Goal: Task Accomplishment & Management: Manage account settings

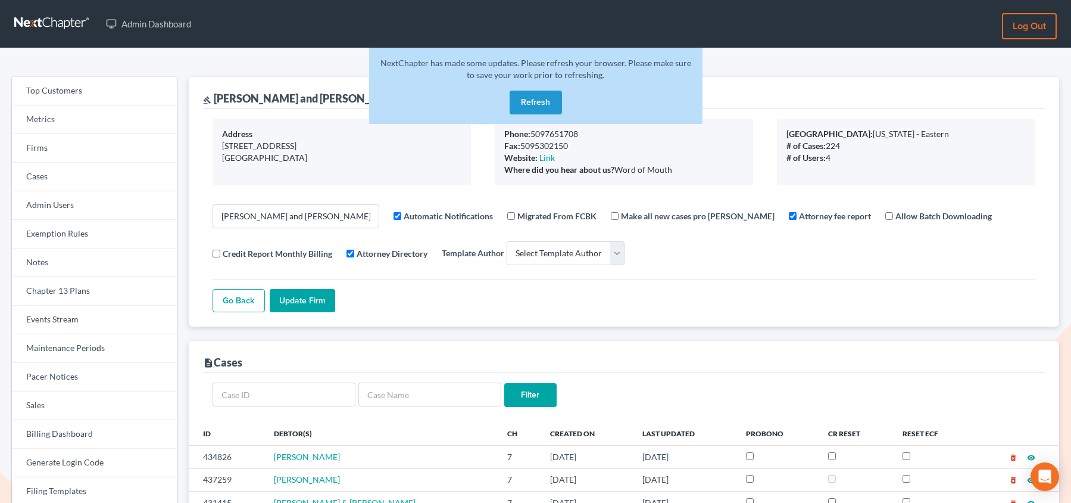
select select
click at [80, 145] on link "Firms" at bounding box center [94, 148] width 165 height 29
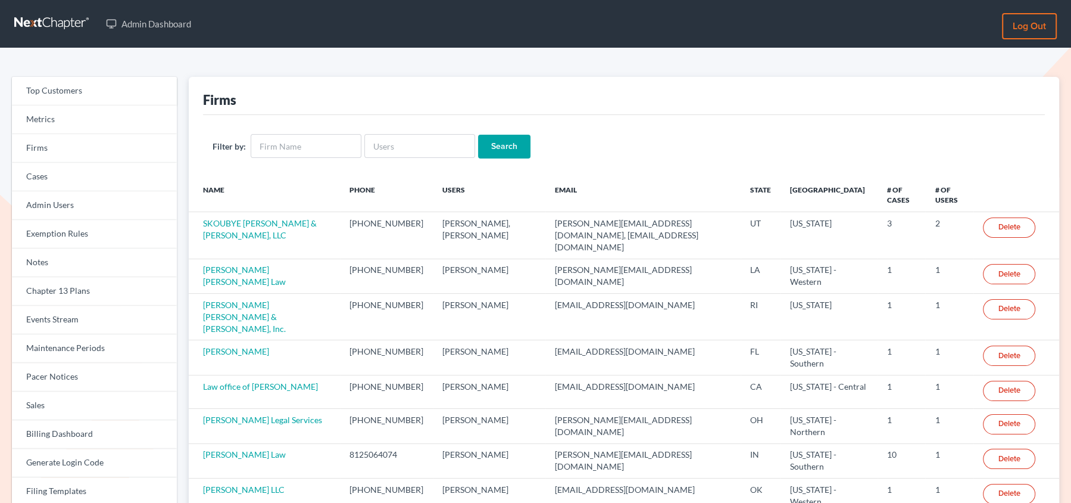
click at [381, 153] on input "text" at bounding box center [419, 146] width 111 height 24
type input "[EMAIL_ADDRESS][DOMAIN_NAME]"
click at [478, 135] on input "Search" at bounding box center [504, 147] width 52 height 24
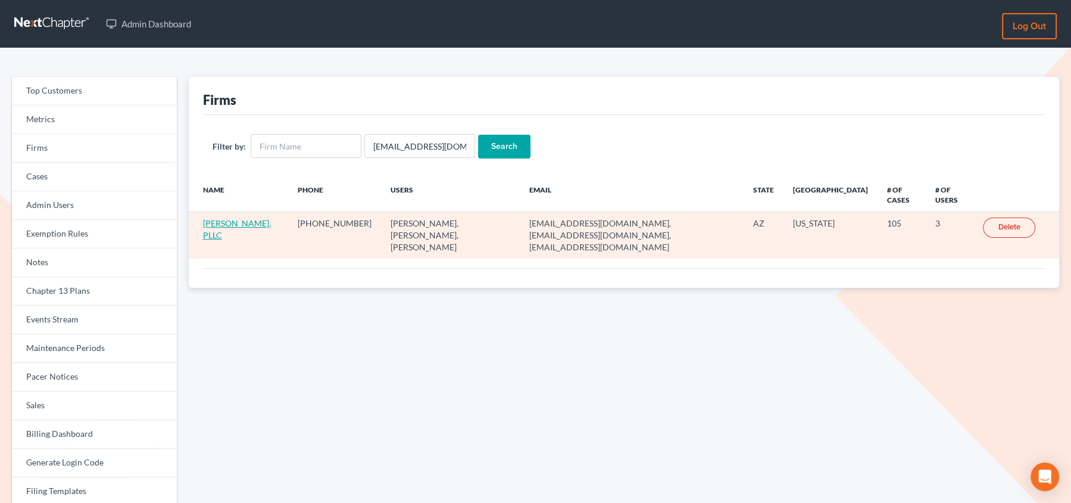
click at [217, 224] on link "Keery McCue, PLLC" at bounding box center [237, 229] width 68 height 22
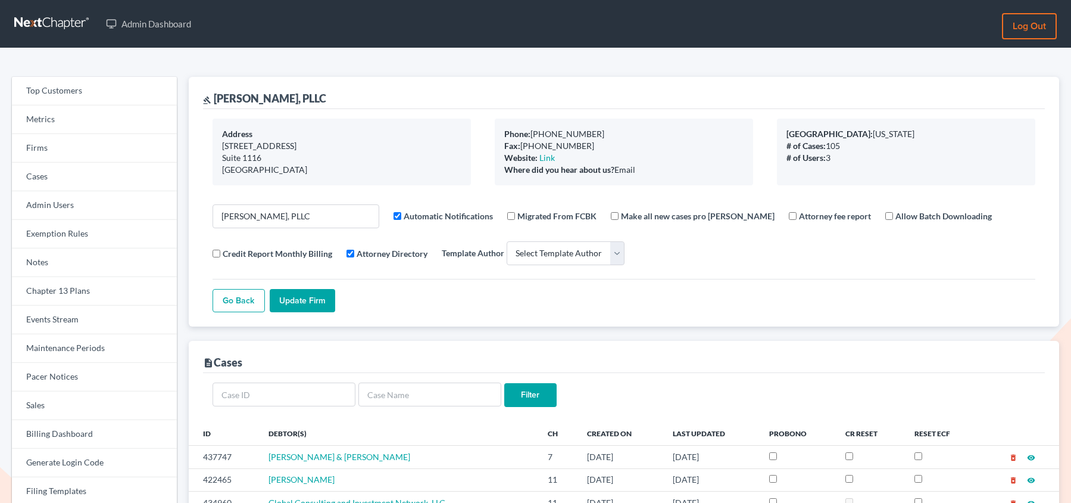
select select
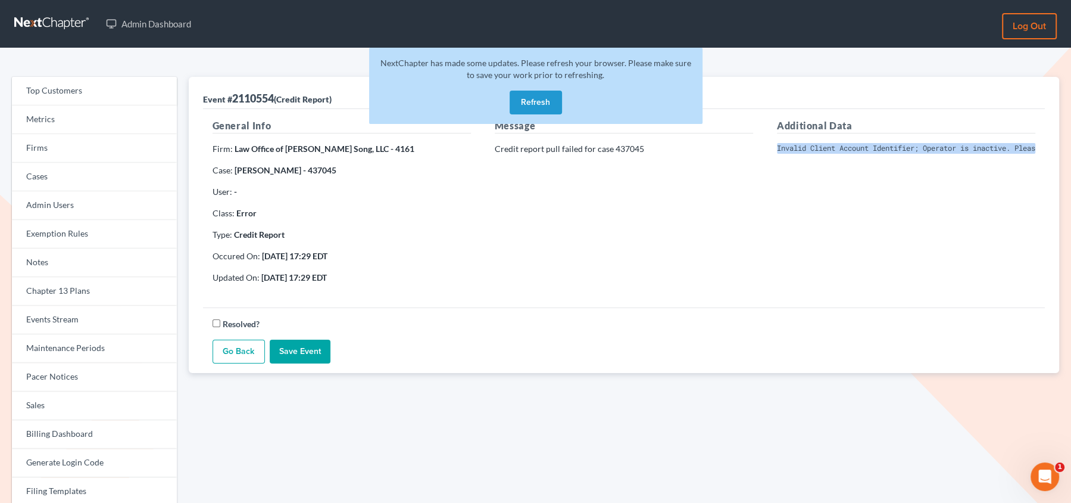
click at [233, 343] on link "Go Back" at bounding box center [239, 351] width 52 height 24
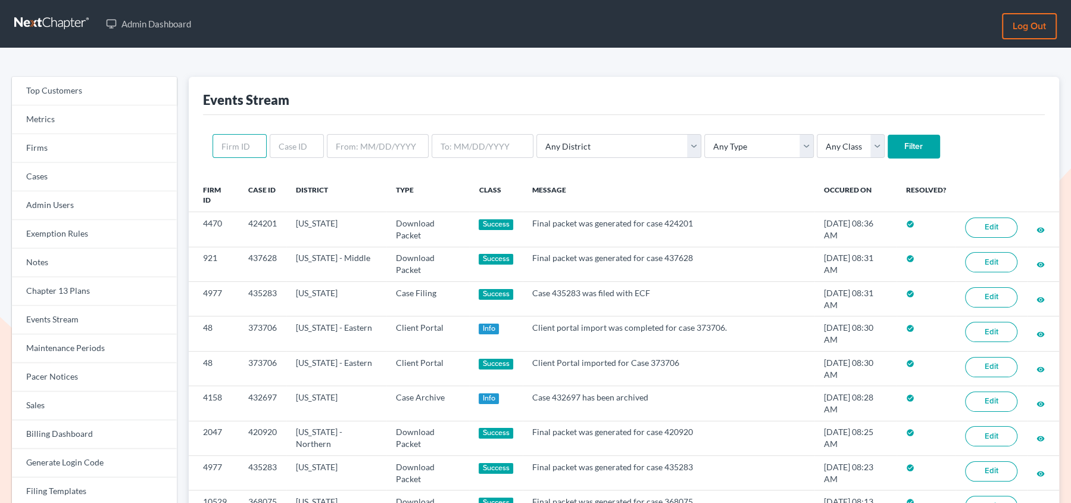
click at [242, 144] on input "text" at bounding box center [240, 146] width 54 height 24
paste input "1920"
type input "1920"
click at [888, 135] on input "Filter" at bounding box center [914, 147] width 52 height 24
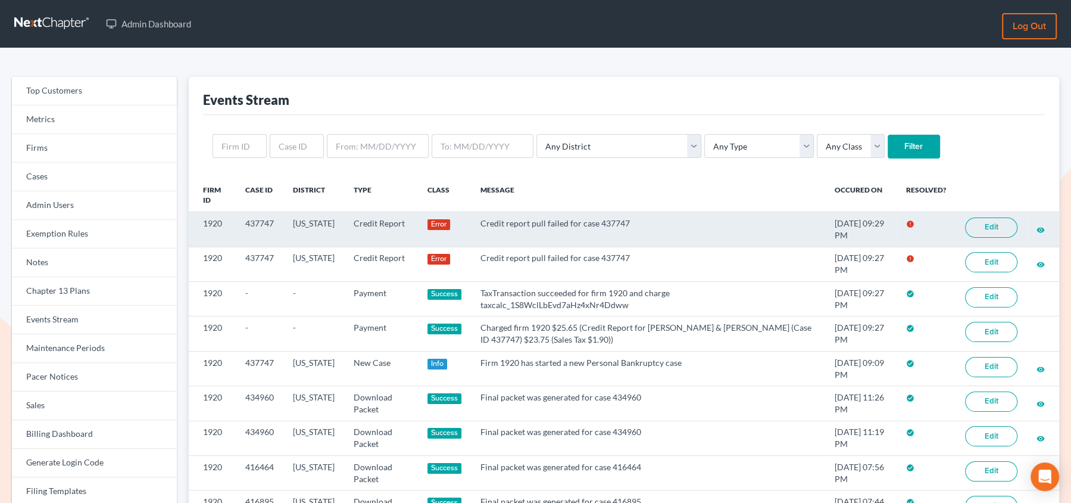
click at [982, 221] on link "Edit" at bounding box center [991, 227] width 52 height 20
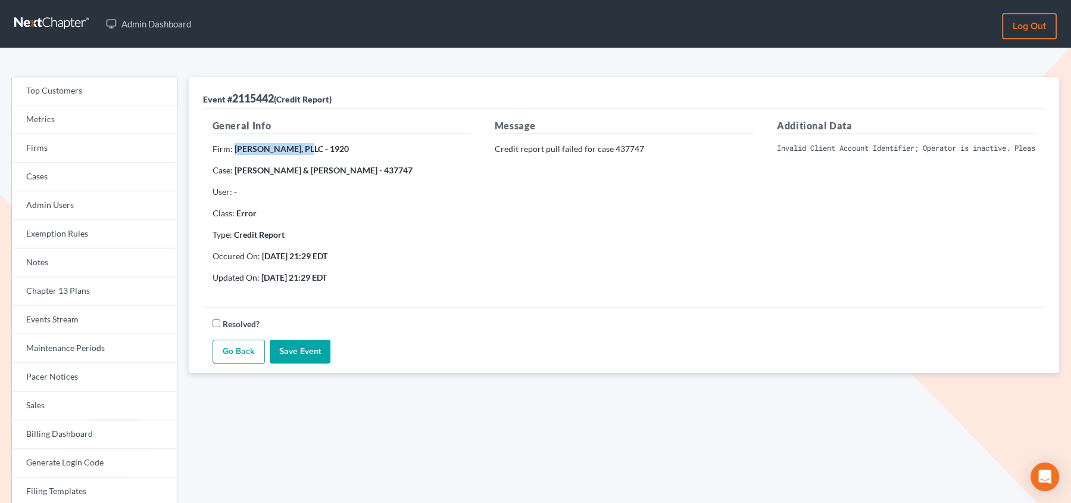
drag, startPoint x: 233, startPoint y: 147, endPoint x: 306, endPoint y: 147, distance: 73.2
click at [306, 147] on strong "Keery McCue, PLLC - 1920" at bounding box center [292, 149] width 114 height 10
copy strong "Keery McCue, PLLC"
click at [840, 145] on pre "Invalid Client Account Identifier; Operator is inactive. Please visit our websi…" at bounding box center [906, 148] width 258 height 11
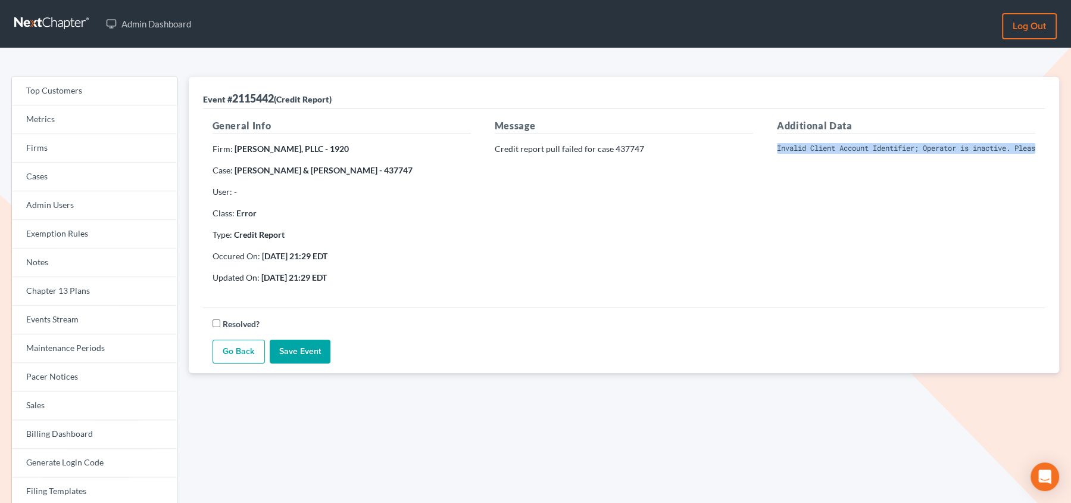
click at [840, 145] on pre "Invalid Client Account Identifier; Operator is inactive. Please visit our websi…" at bounding box center [906, 148] width 258 height 11
copy div "Invalid Client Account Identifier; Operator is inactive. Please visit our websi…"
